Goal: Find specific page/section: Find specific page/section

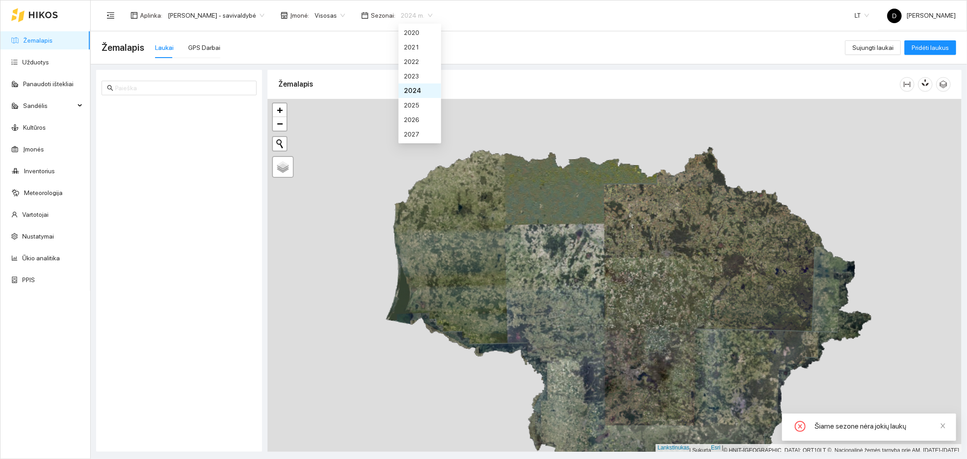
click at [432, 15] on span "2024 m." at bounding box center [417, 16] width 32 height 14
click at [423, 103] on font "2025 m." at bounding box center [415, 104] width 23 height 7
click at [264, 14] on span "[PERSON_NAME] - savivaldybė" at bounding box center [216, 16] width 97 height 14
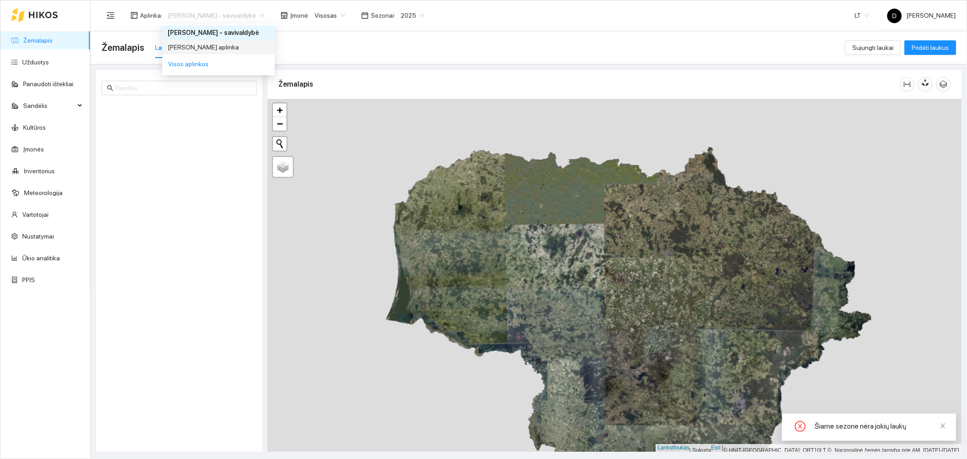
click at [232, 48] on font "[PERSON_NAME] aplinka" at bounding box center [203, 46] width 71 height 7
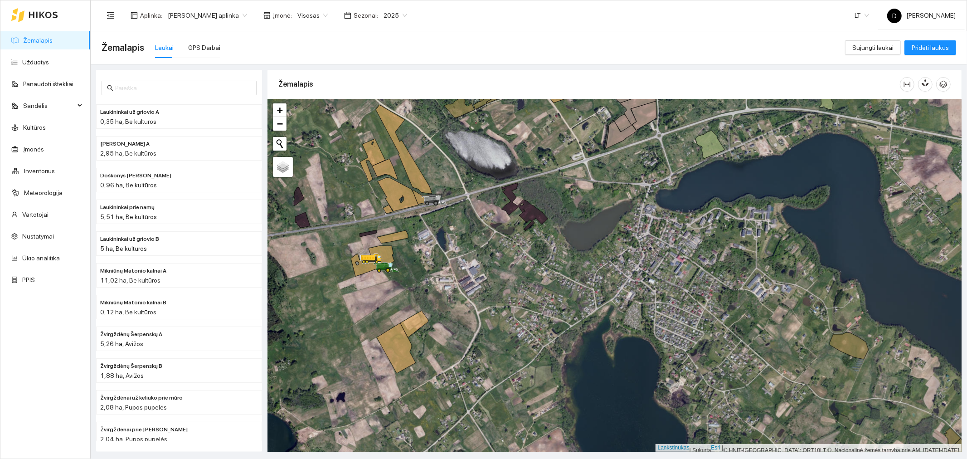
scroll to position [2, 0]
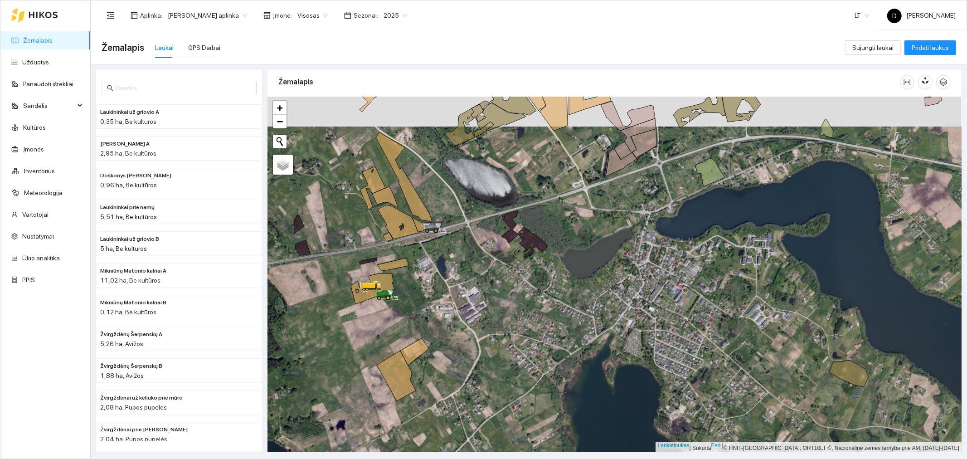
drag, startPoint x: 494, startPoint y: 226, endPoint x: 496, endPoint y: 272, distance: 46.3
click at [496, 272] on div at bounding box center [614, 274] width 694 height 355
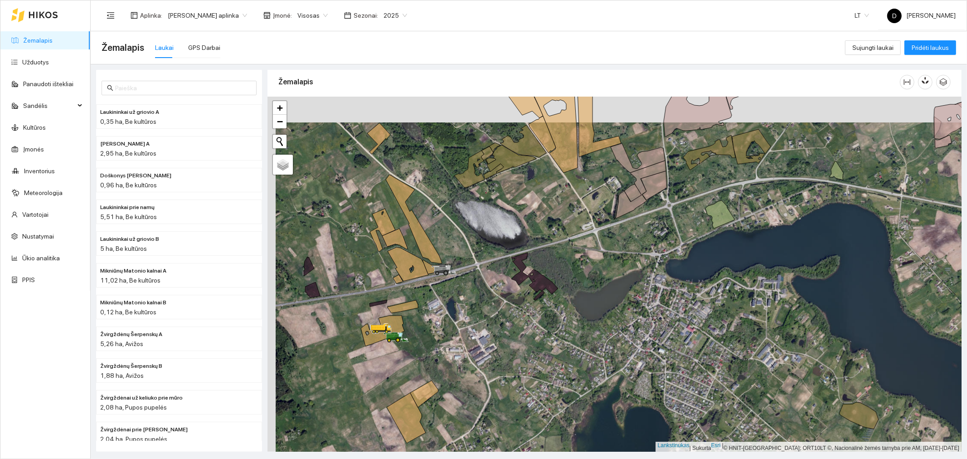
drag, startPoint x: 448, startPoint y: 289, endPoint x: 454, endPoint y: 307, distance: 18.6
click at [454, 307] on div at bounding box center [614, 274] width 694 height 355
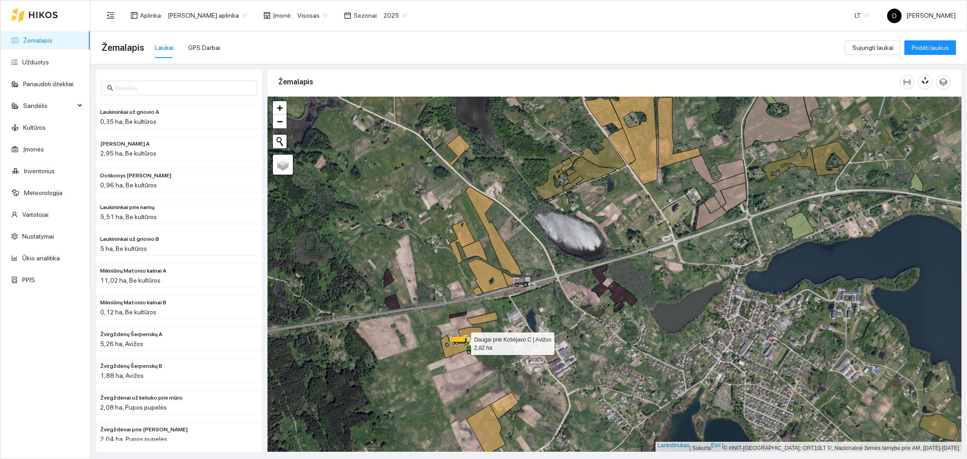
click at [476, 334] on icon at bounding box center [461, 342] width 43 height 30
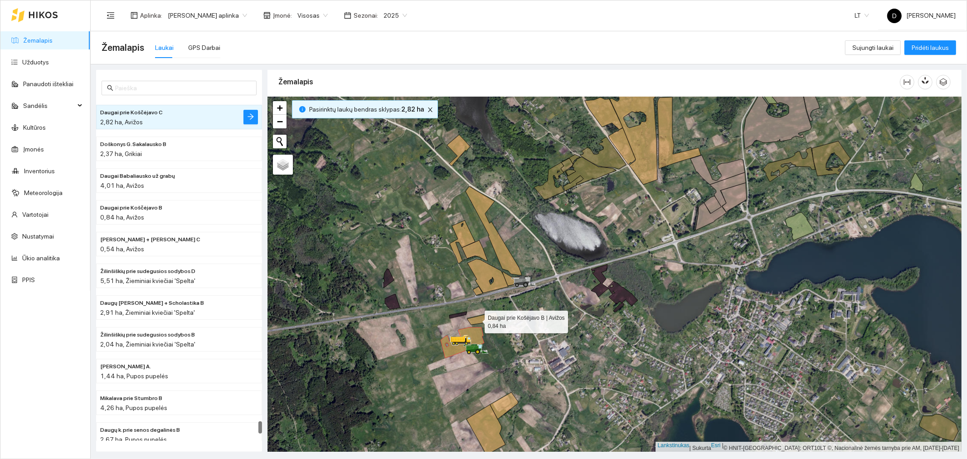
click at [476, 319] on icon at bounding box center [482, 318] width 31 height 13
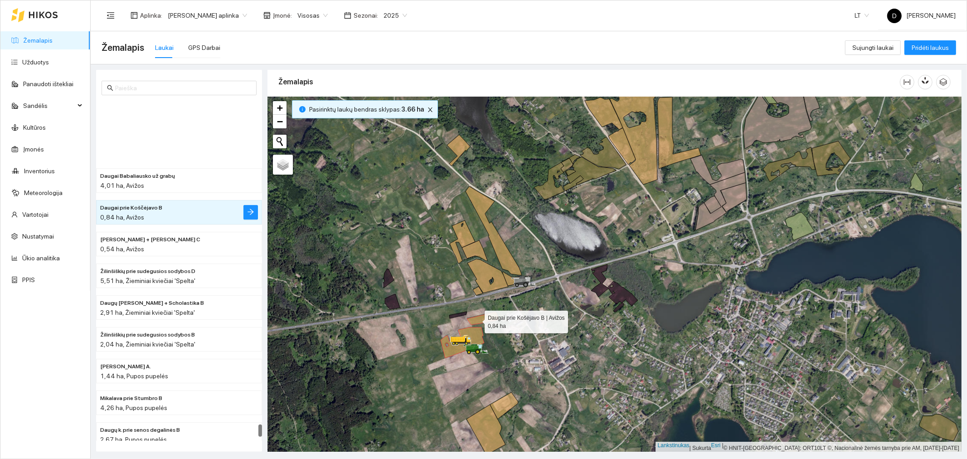
scroll to position [8699, 0]
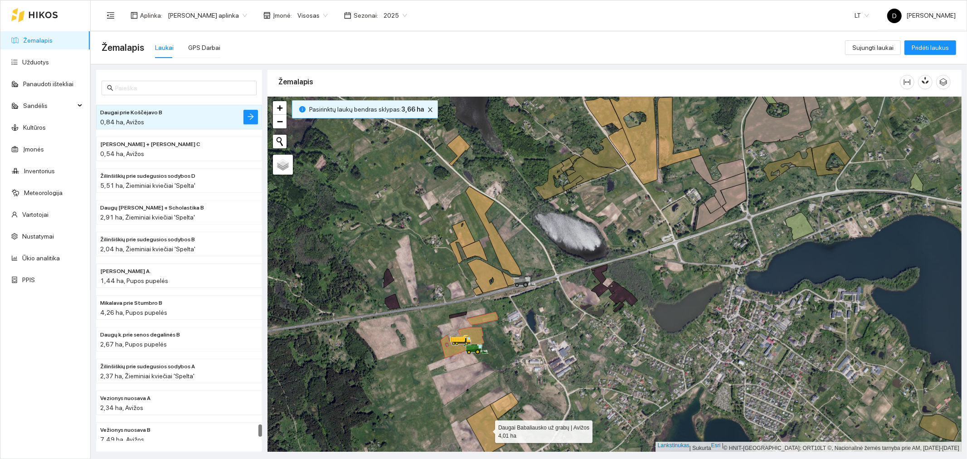
click at [483, 420] on icon at bounding box center [485, 429] width 39 height 50
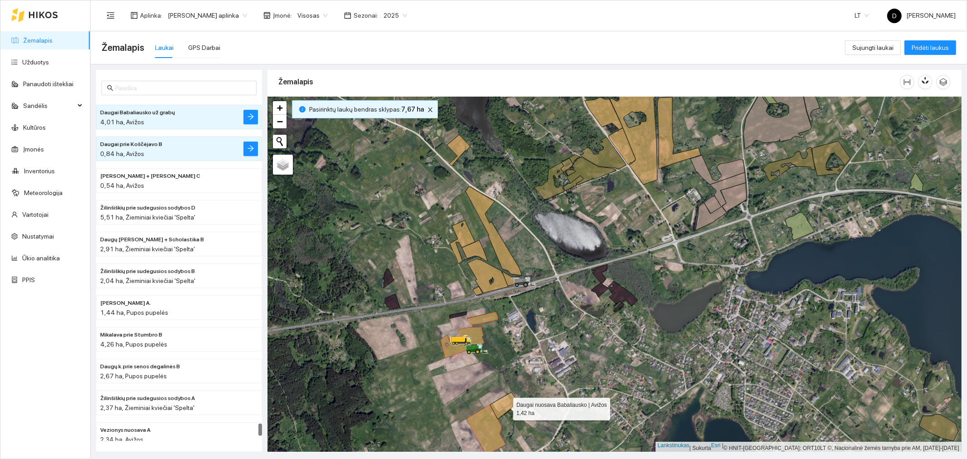
click at [505, 406] on icon at bounding box center [504, 405] width 28 height 27
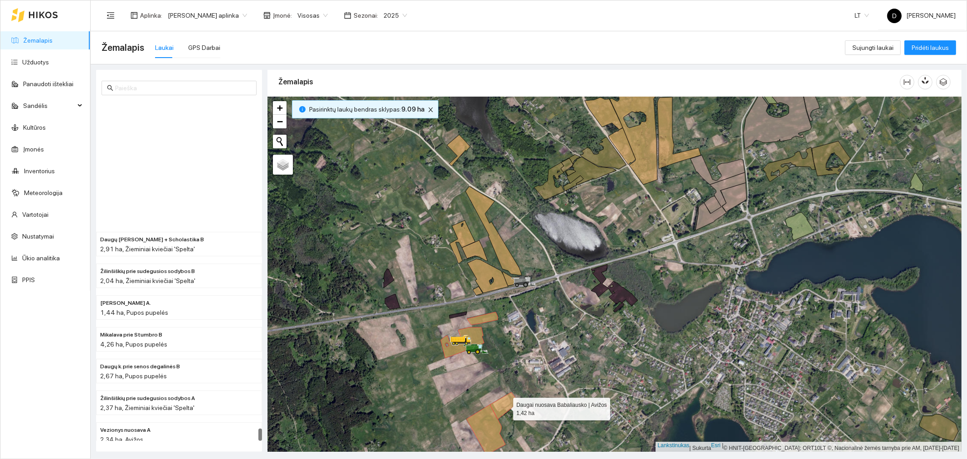
scroll to position [8803, 0]
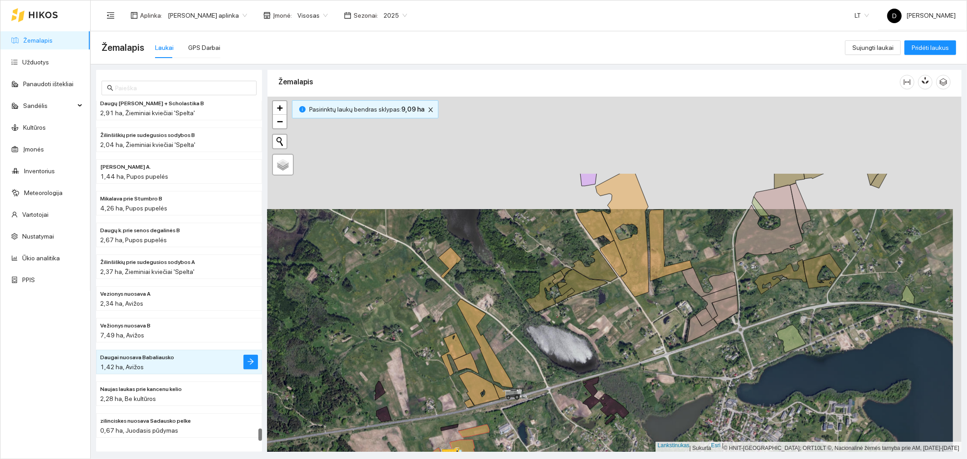
drag, startPoint x: 608, startPoint y: 304, endPoint x: 598, endPoint y: 410, distance: 106.0
click at [598, 410] on div at bounding box center [614, 274] width 694 height 355
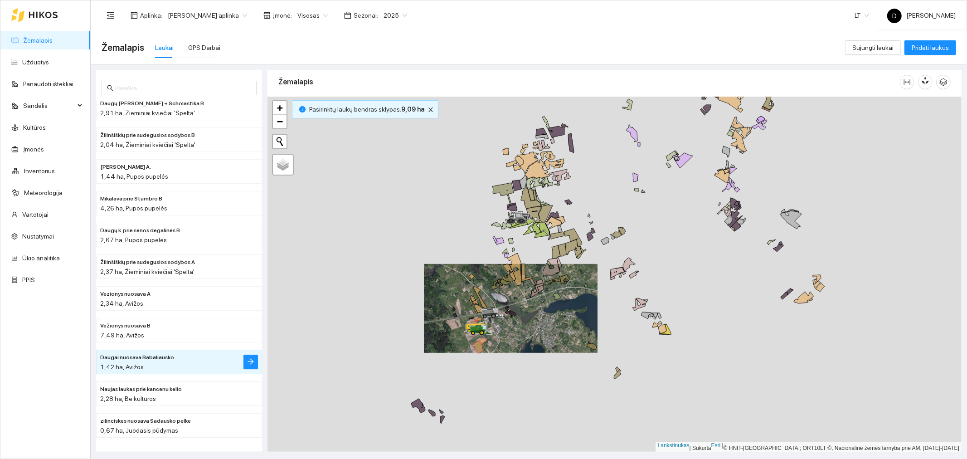
drag, startPoint x: 632, startPoint y: 324, endPoint x: 527, endPoint y: 302, distance: 107.9
click at [527, 302] on div at bounding box center [614, 274] width 694 height 355
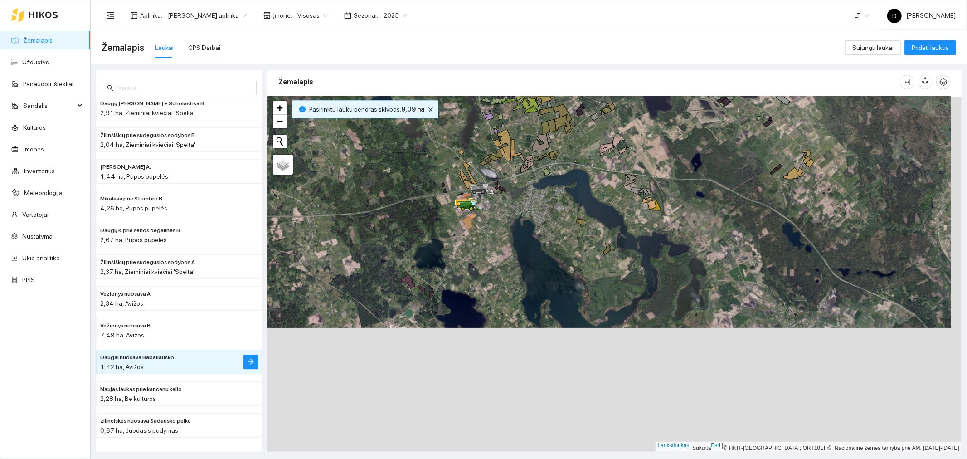
drag, startPoint x: 623, startPoint y: 338, endPoint x: 626, endPoint y: 208, distance: 130.1
click at [626, 208] on div at bounding box center [614, 274] width 694 height 355
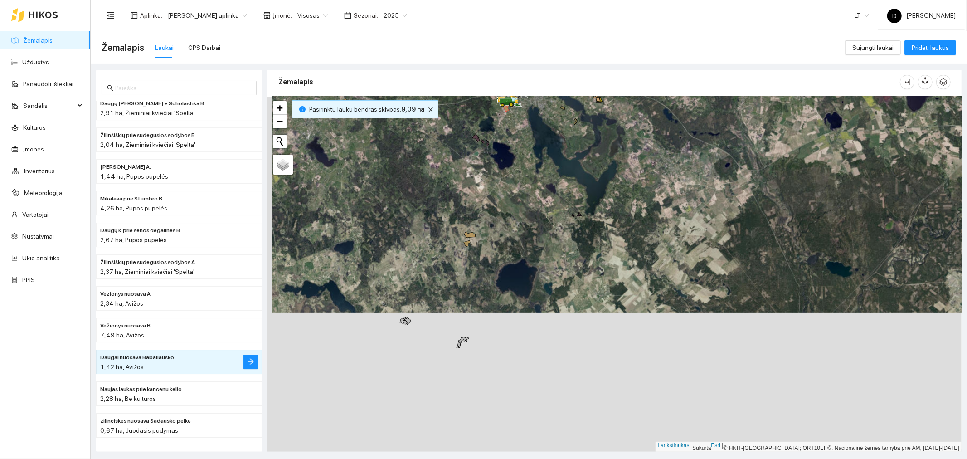
drag, startPoint x: 467, startPoint y: 358, endPoint x: 472, endPoint y: 218, distance: 139.7
click at [472, 218] on div at bounding box center [614, 274] width 694 height 355
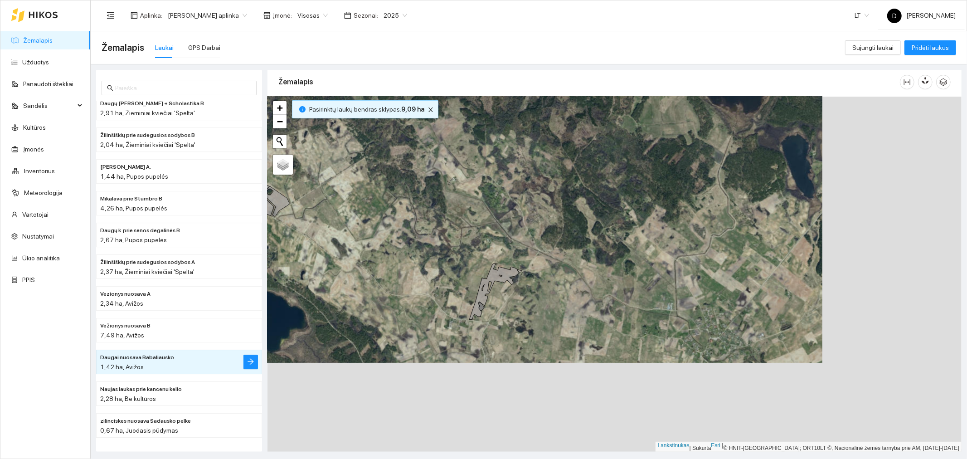
drag, startPoint x: 575, startPoint y: 334, endPoint x: 434, endPoint y: 242, distance: 168.7
click at [434, 242] on div at bounding box center [614, 274] width 694 height 355
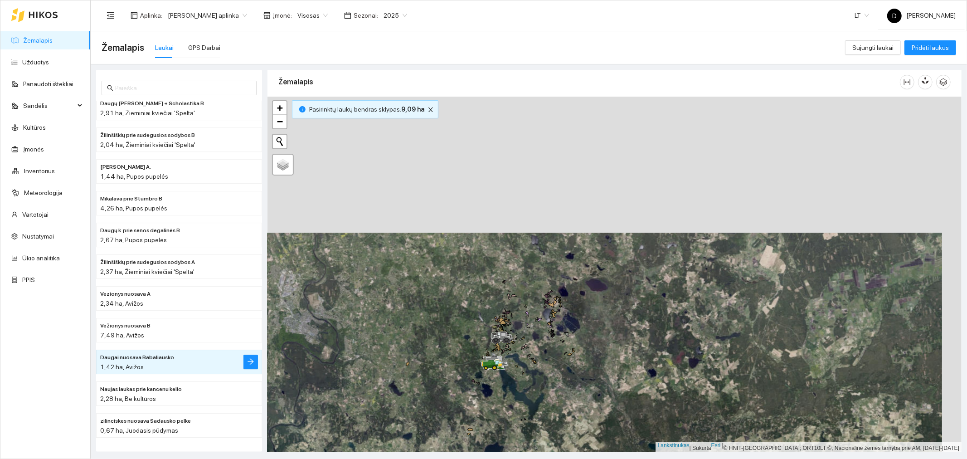
drag, startPoint x: 612, startPoint y: 202, endPoint x: 592, endPoint y: 338, distance: 137.3
click at [592, 338] on div at bounding box center [614, 274] width 694 height 355
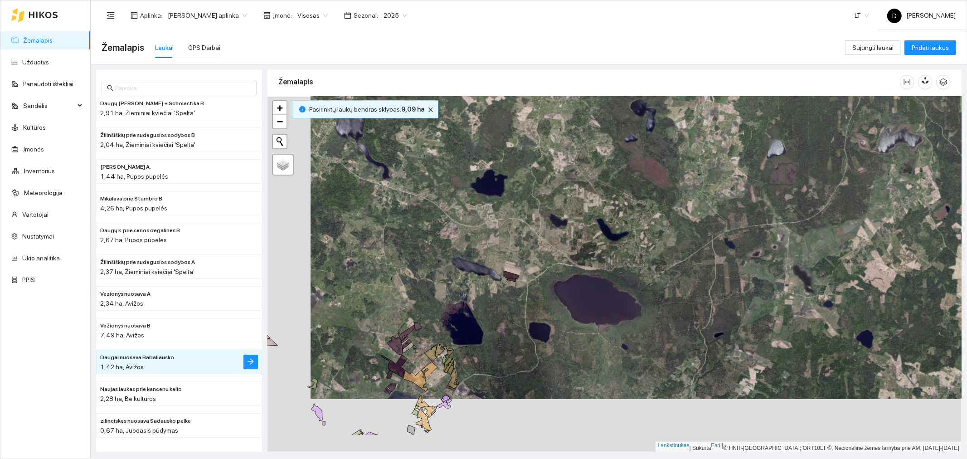
drag, startPoint x: 461, startPoint y: 346, endPoint x: 500, endPoint y: 300, distance: 60.2
click at [500, 300] on div at bounding box center [614, 274] width 694 height 355
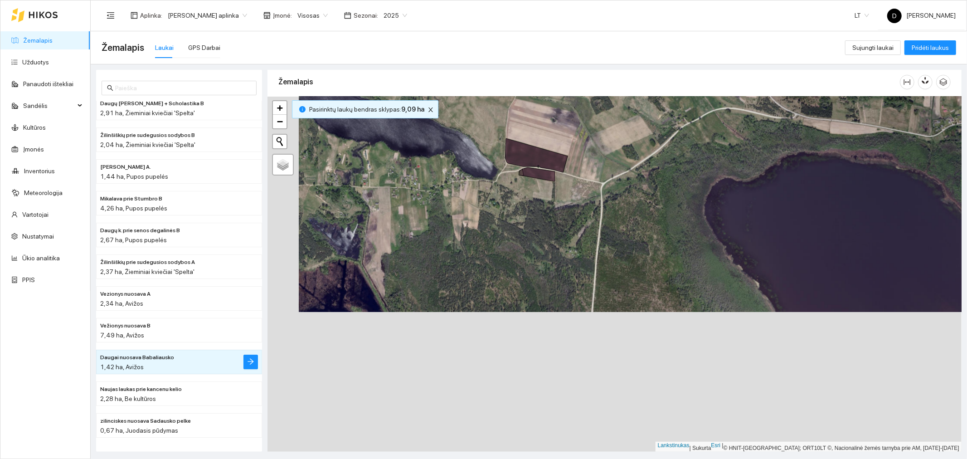
drag, startPoint x: 467, startPoint y: 345, endPoint x: 498, endPoint y: 205, distance: 143.5
click at [498, 205] on div at bounding box center [614, 274] width 694 height 355
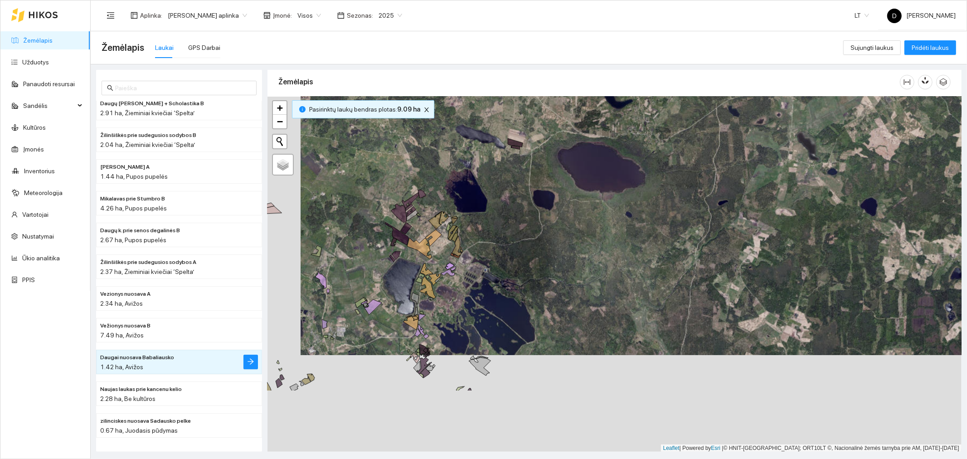
drag, startPoint x: 415, startPoint y: 339, endPoint x: 448, endPoint y: 242, distance: 102.5
click at [448, 242] on div at bounding box center [614, 274] width 694 height 355
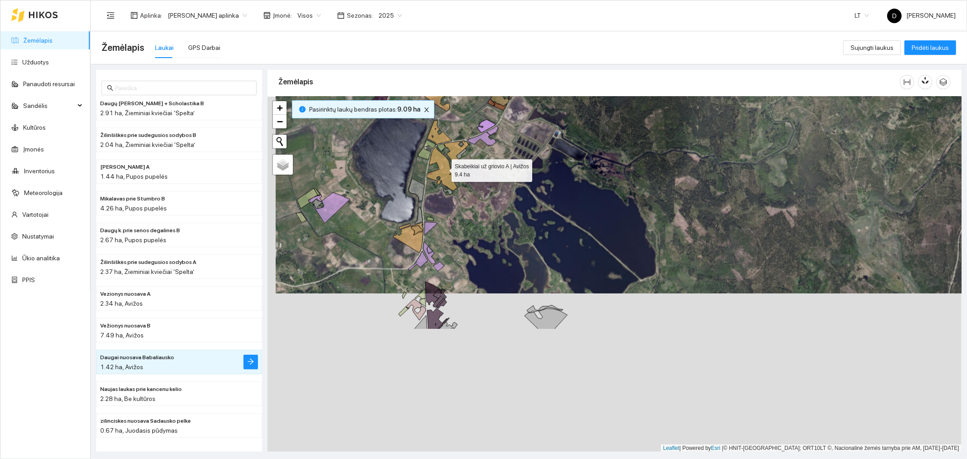
drag, startPoint x: 435, startPoint y: 328, endPoint x: 443, endPoint y: 169, distance: 159.3
click at [443, 169] on icon at bounding box center [441, 168] width 31 height 44
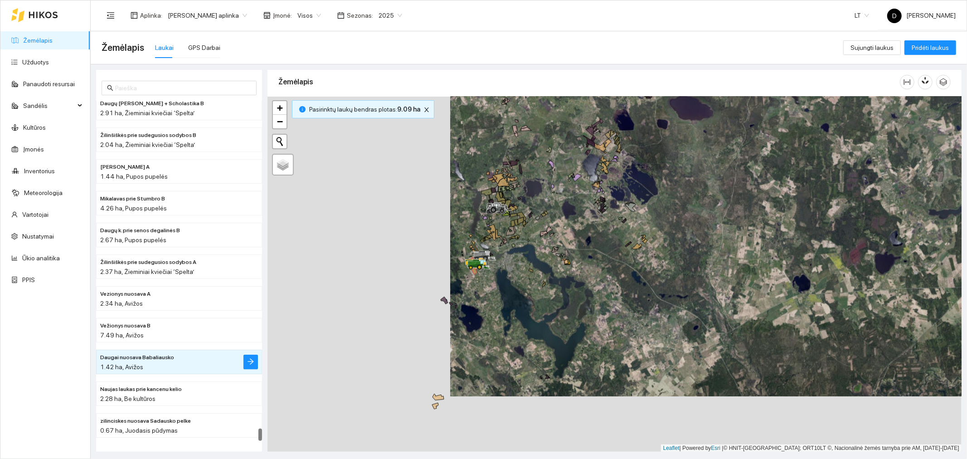
drag, startPoint x: 387, startPoint y: 230, endPoint x: 543, endPoint y: 178, distance: 163.9
click at [543, 178] on div at bounding box center [614, 274] width 694 height 355
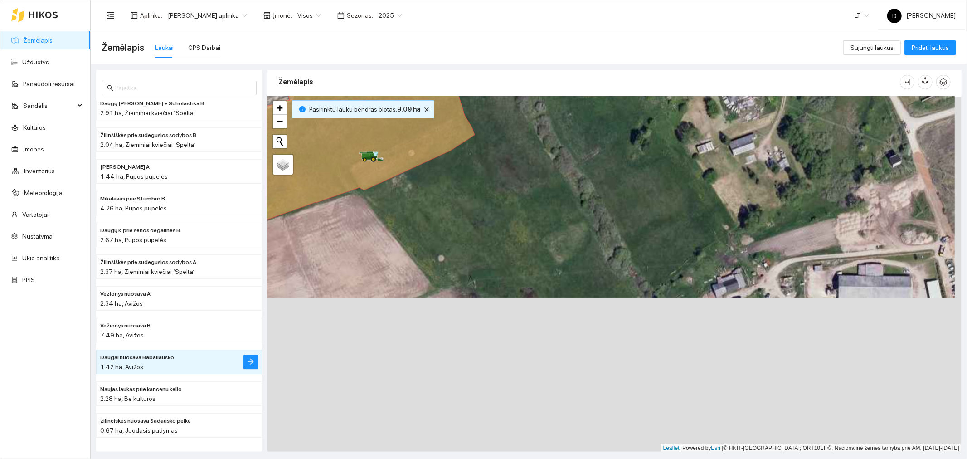
drag, startPoint x: 537, startPoint y: 415, endPoint x: 530, endPoint y: 259, distance: 155.6
click at [530, 259] on div at bounding box center [614, 274] width 694 height 355
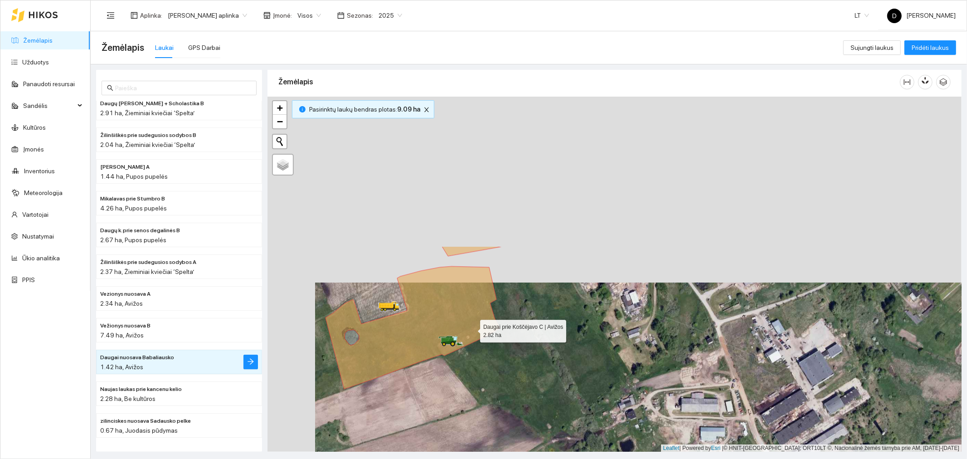
drag, startPoint x: 424, startPoint y: 141, endPoint x: 470, endPoint y: 333, distance: 197.1
click at [470, 333] on icon at bounding box center [412, 327] width 174 height 122
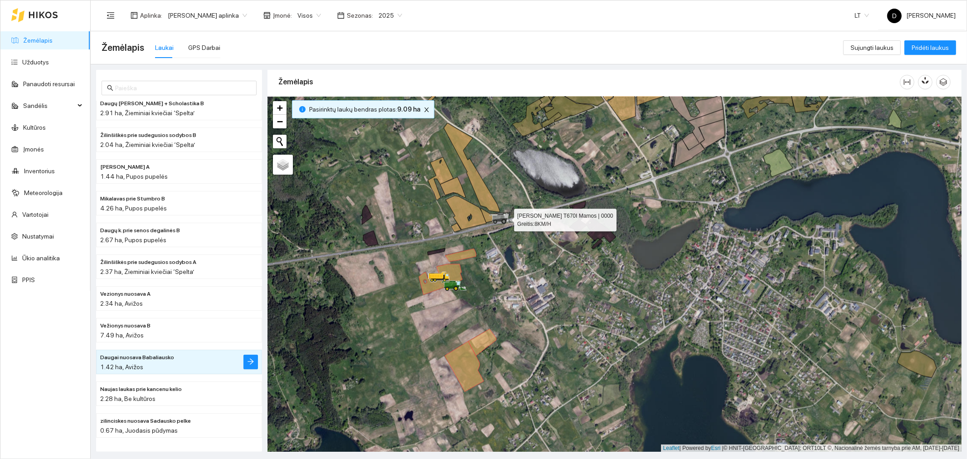
click at [500, 217] on icon at bounding box center [501, 217] width 6 height 5
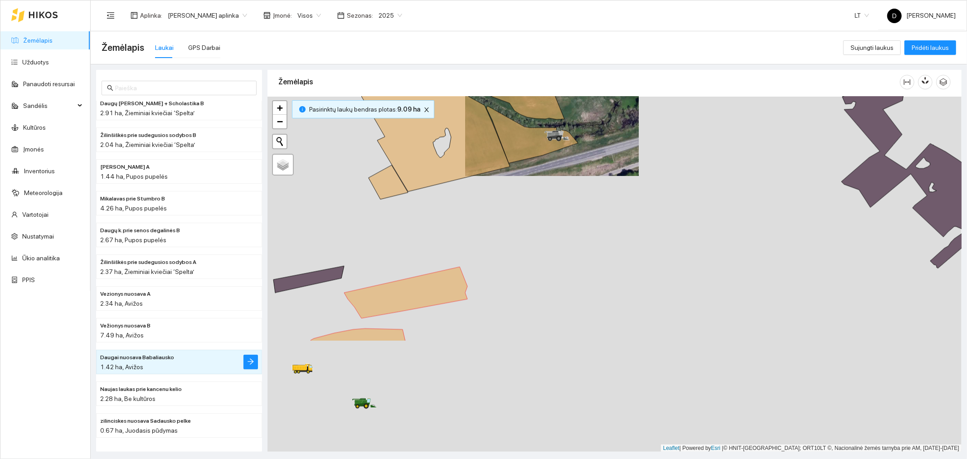
drag, startPoint x: 587, startPoint y: 323, endPoint x: 532, endPoint y: 178, distance: 155.6
click at [532, 178] on div at bounding box center [614, 274] width 694 height 355
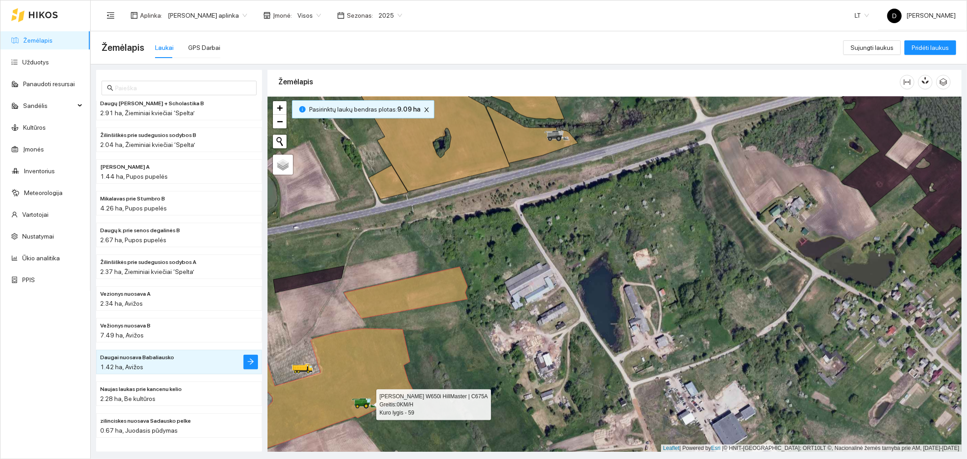
click at [361, 401] on icon at bounding box center [359, 402] width 9 height 5
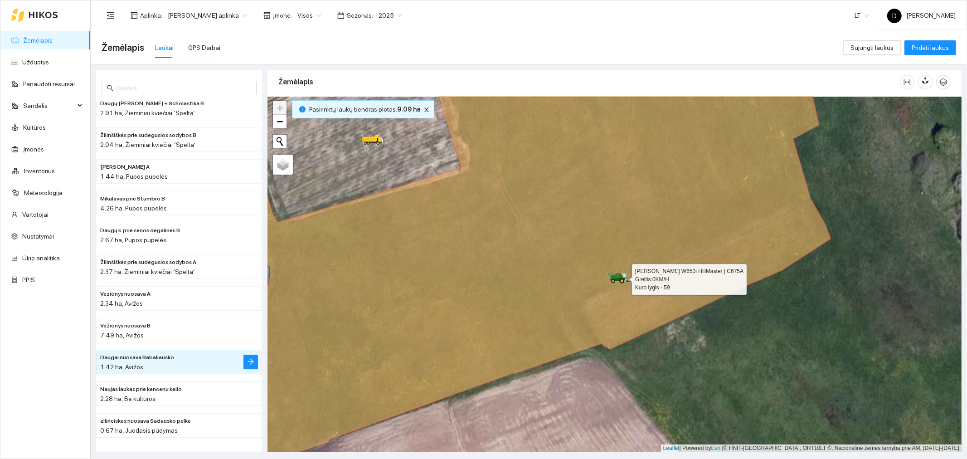
click at [618, 275] on icon at bounding box center [614, 277] width 9 height 5
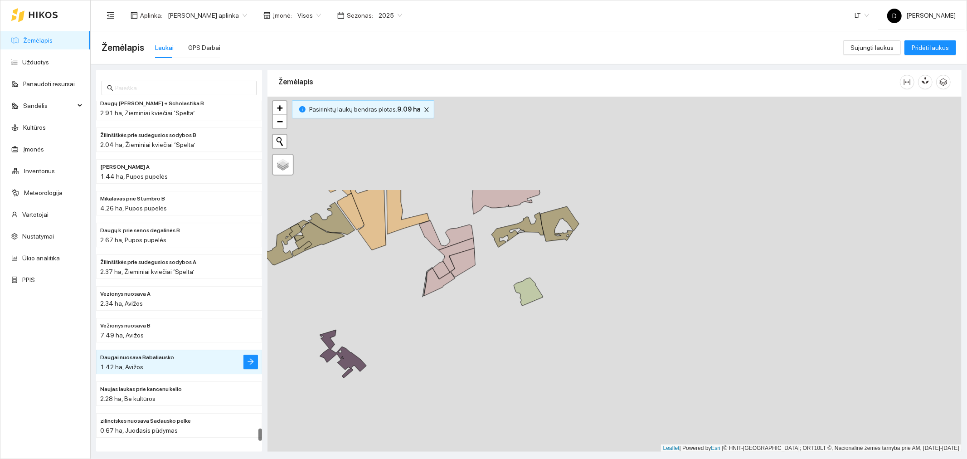
drag, startPoint x: 649, startPoint y: 230, endPoint x: 237, endPoint y: 358, distance: 431.1
click at [233, 359] on div "Daugų [PERSON_NAME] + Scholastika B 2.91 ha, Žieminiai kviečiai ‘Spelta’ [GEOGR…" at bounding box center [526, 257] width 876 height 387
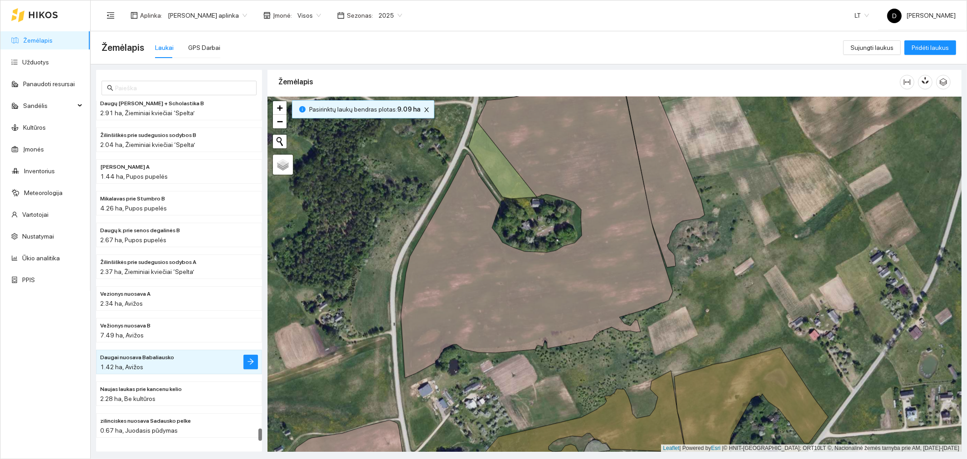
click at [52, 39] on link "Žemėlapis" at bounding box center [37, 40] width 29 height 7
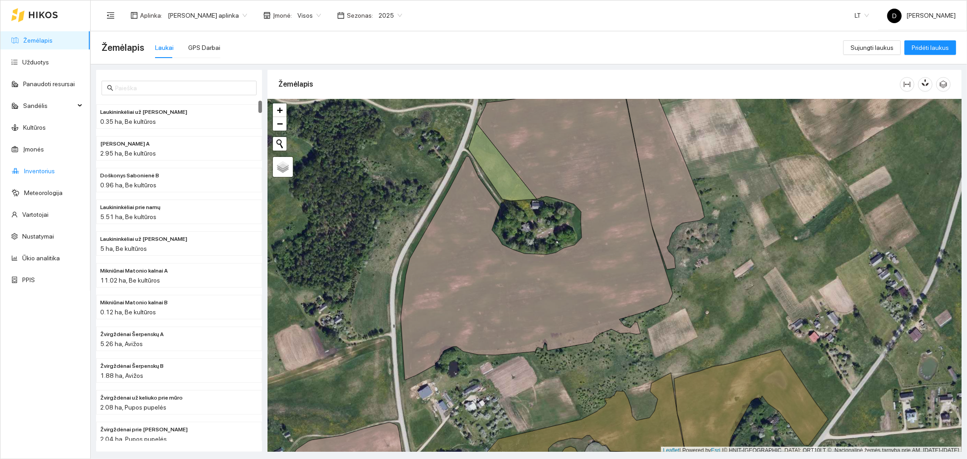
click at [38, 170] on link "Inventorius" at bounding box center [39, 170] width 31 height 7
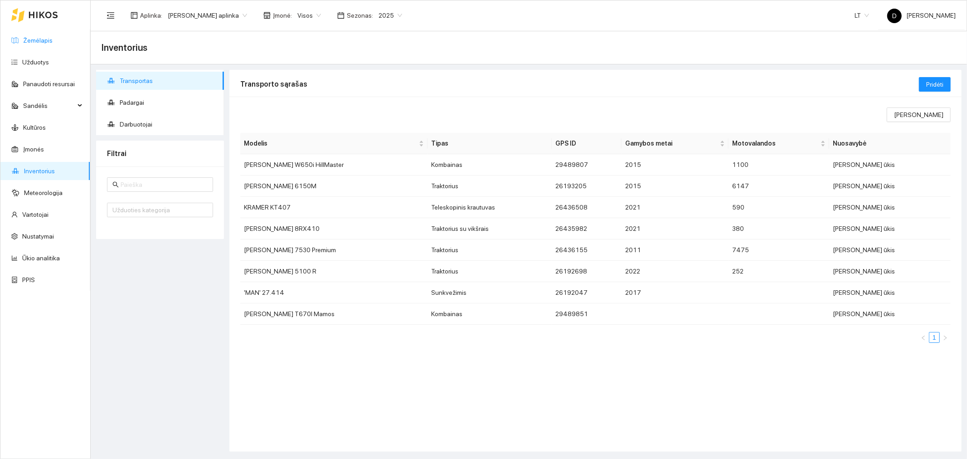
click at [37, 39] on link "Žemėlapis" at bounding box center [37, 40] width 29 height 7
